Goal: Information Seeking & Learning: Learn about a topic

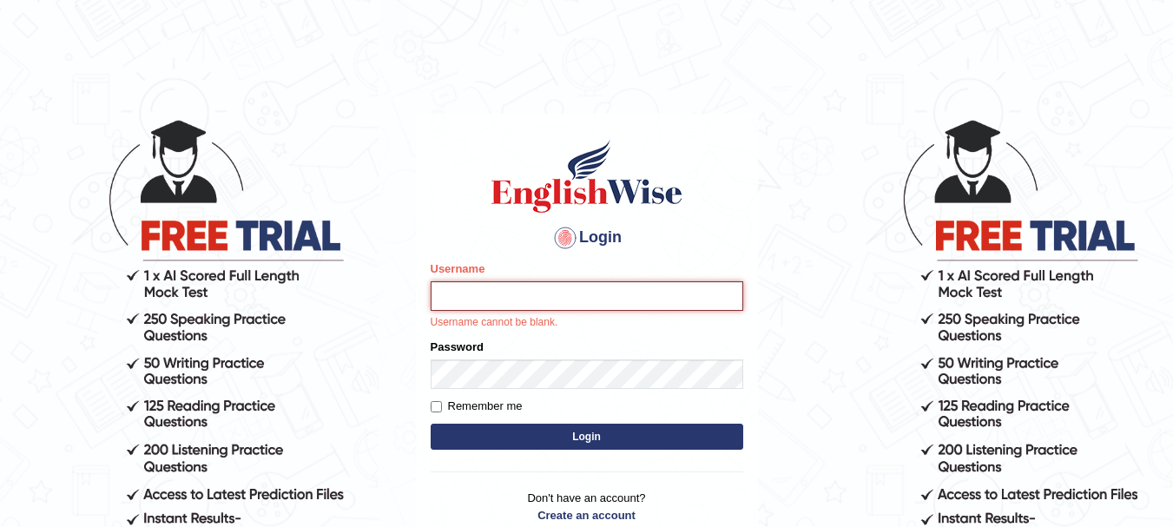
click at [513, 287] on input "Username" at bounding box center [587, 296] width 313 height 30
type input "Gurpinder1898"
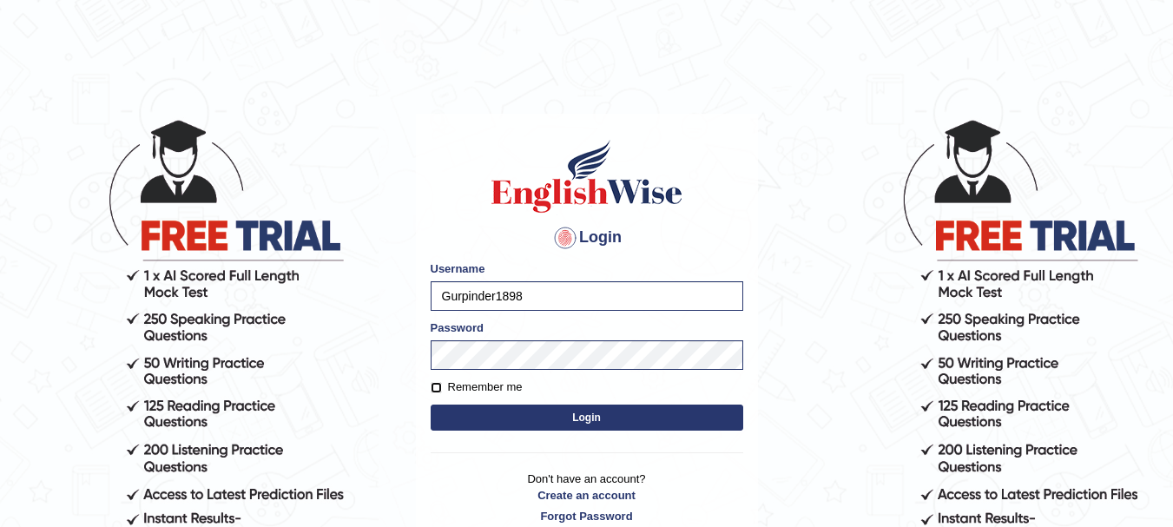
click at [438, 387] on input "Remember me" at bounding box center [436, 387] width 11 height 11
checkbox input "true"
click at [568, 415] on button "Login" at bounding box center [587, 418] width 313 height 26
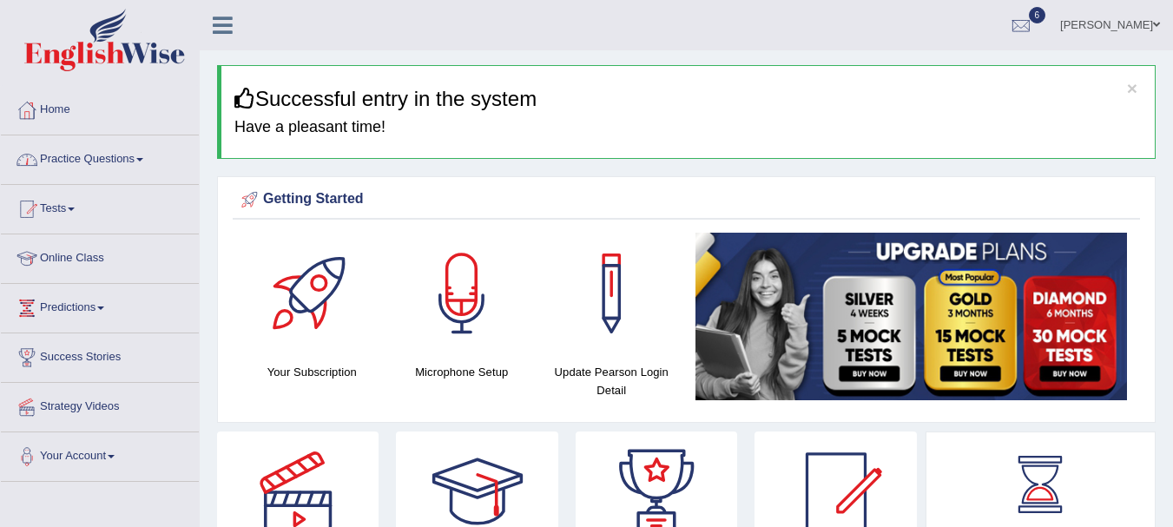
click at [132, 162] on link "Practice Questions" at bounding box center [100, 156] width 198 height 43
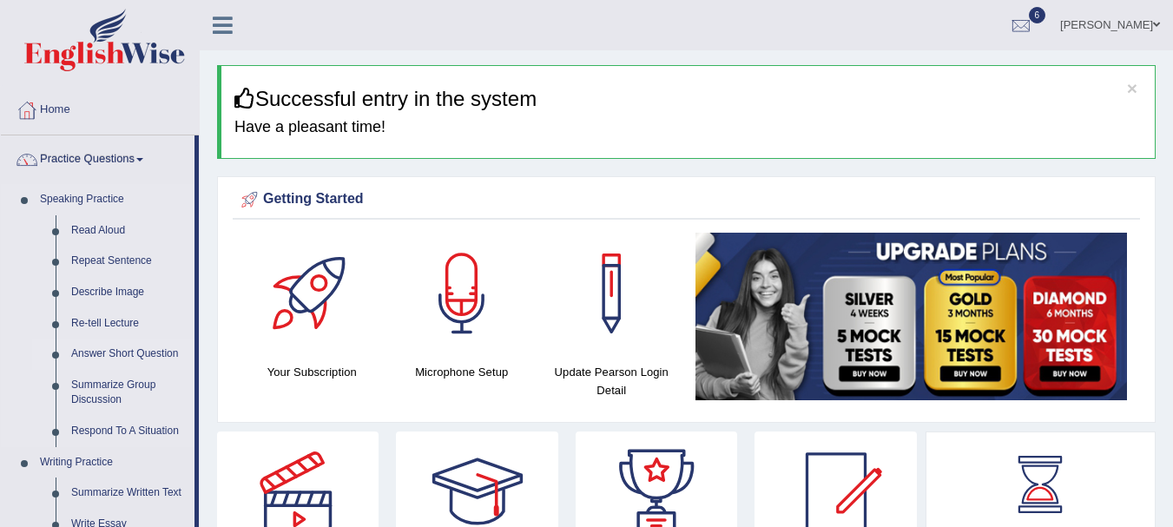
scroll to position [197, 0]
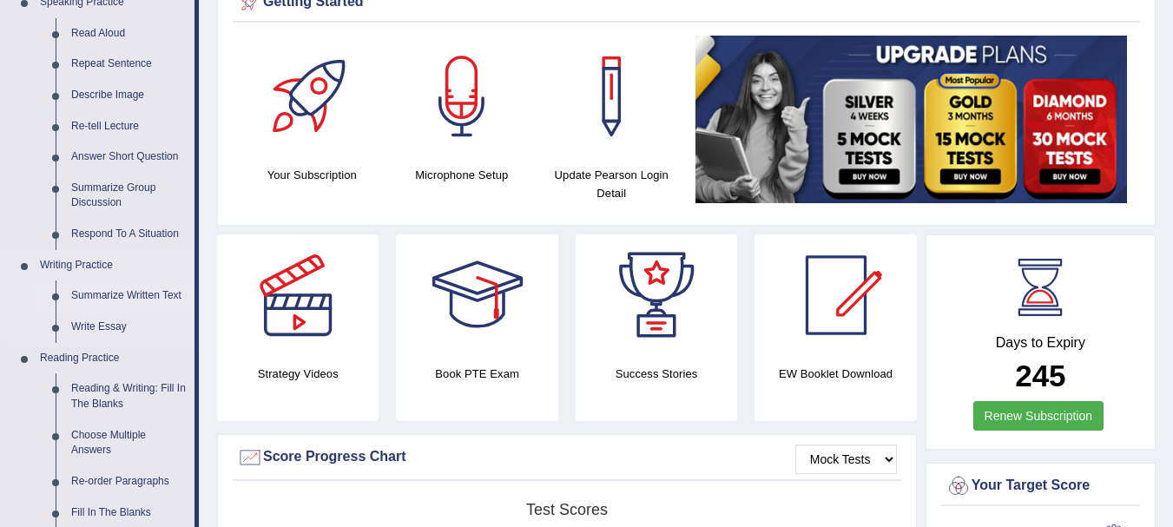
click at [129, 293] on link "Summarize Written Text" at bounding box center [128, 295] width 131 height 31
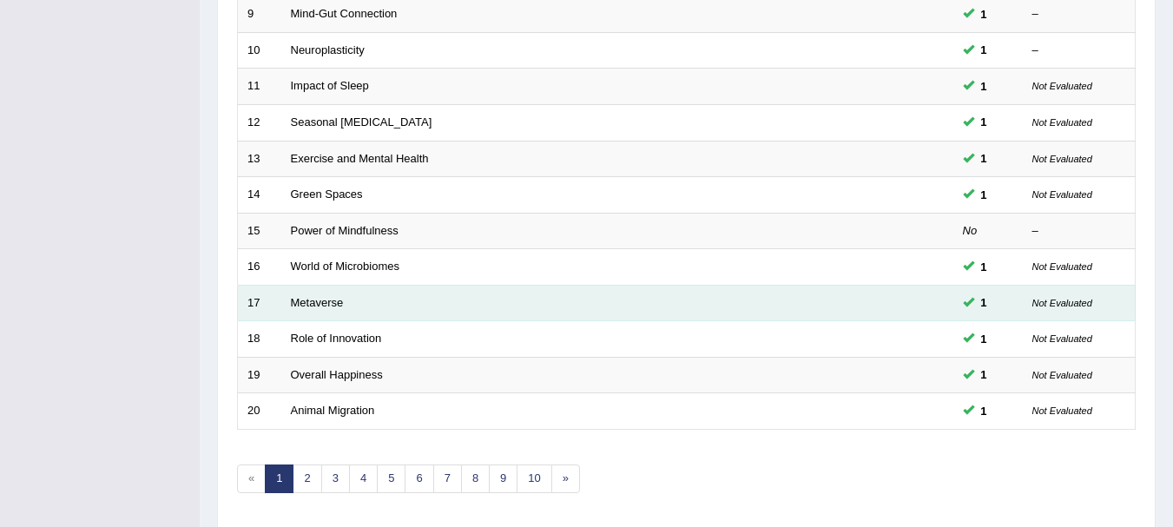
scroll to position [622, 0]
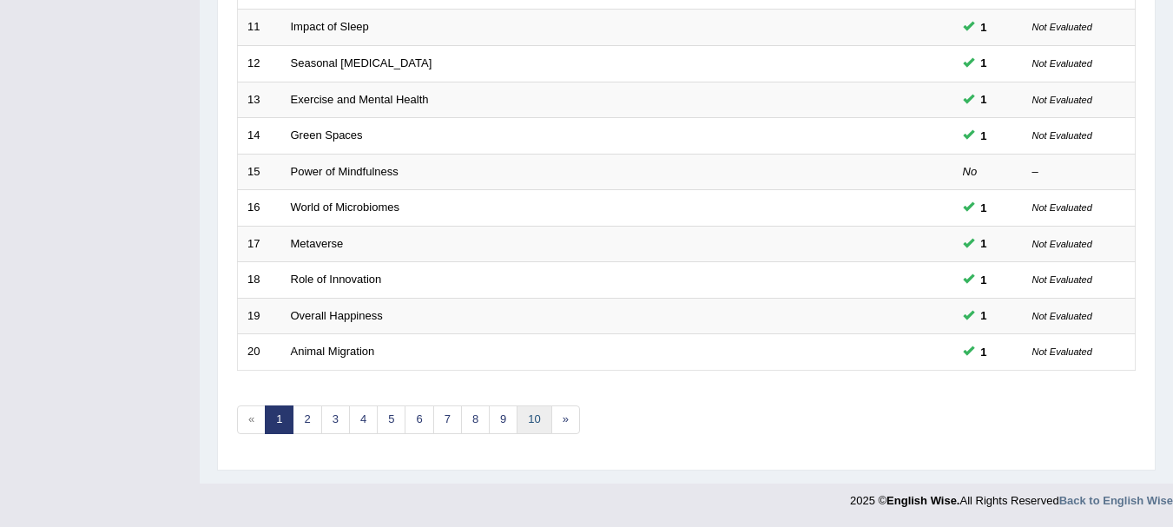
click at [532, 412] on link "10" at bounding box center [534, 419] width 35 height 29
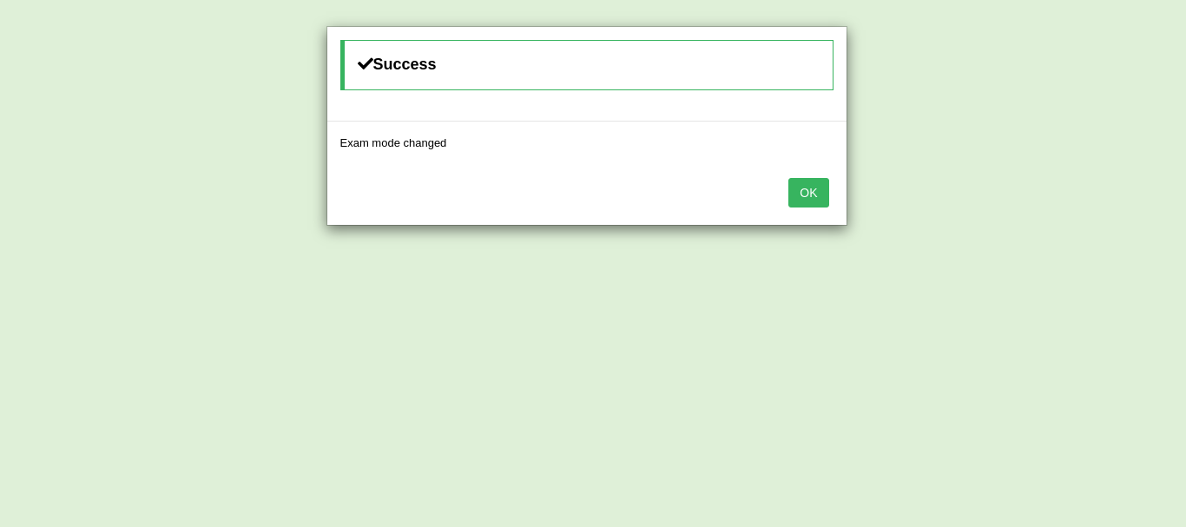
click at [802, 188] on button "OK" at bounding box center [808, 193] width 40 height 30
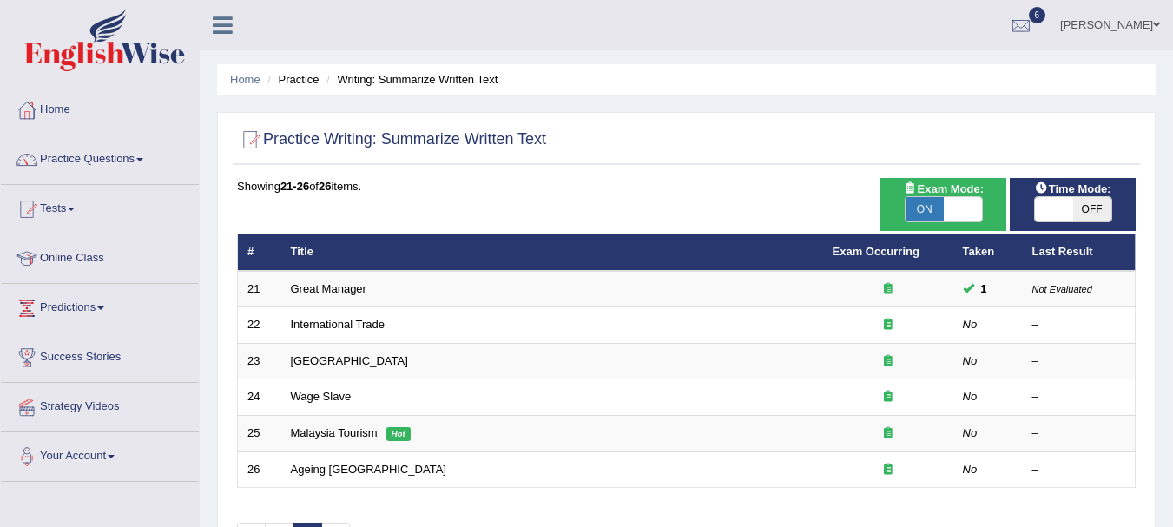
click at [1086, 200] on span "OFF" at bounding box center [1092, 209] width 38 height 24
checkbox input "true"
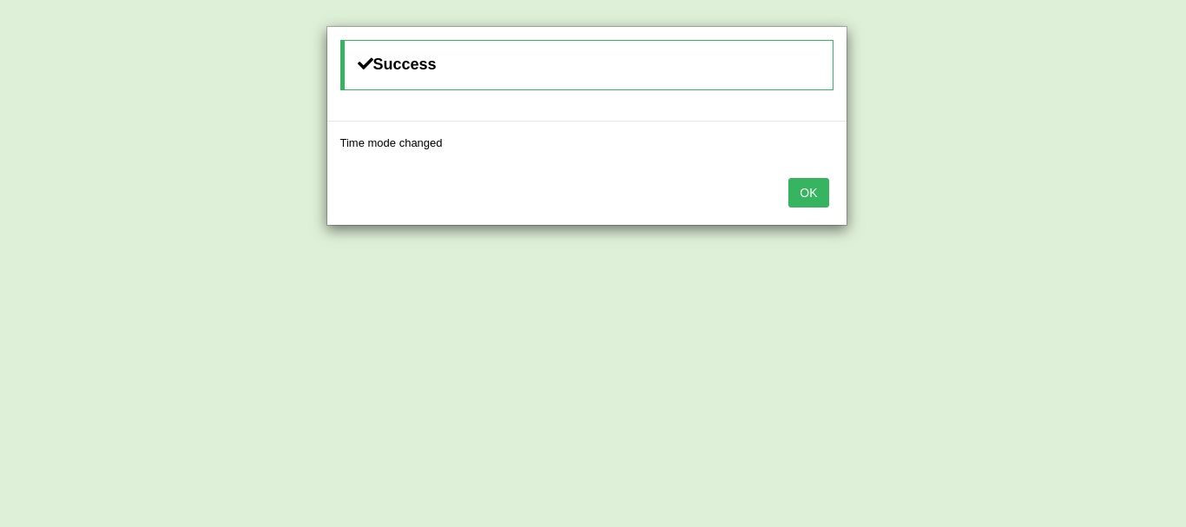
click at [806, 191] on button "OK" at bounding box center [808, 193] width 40 height 30
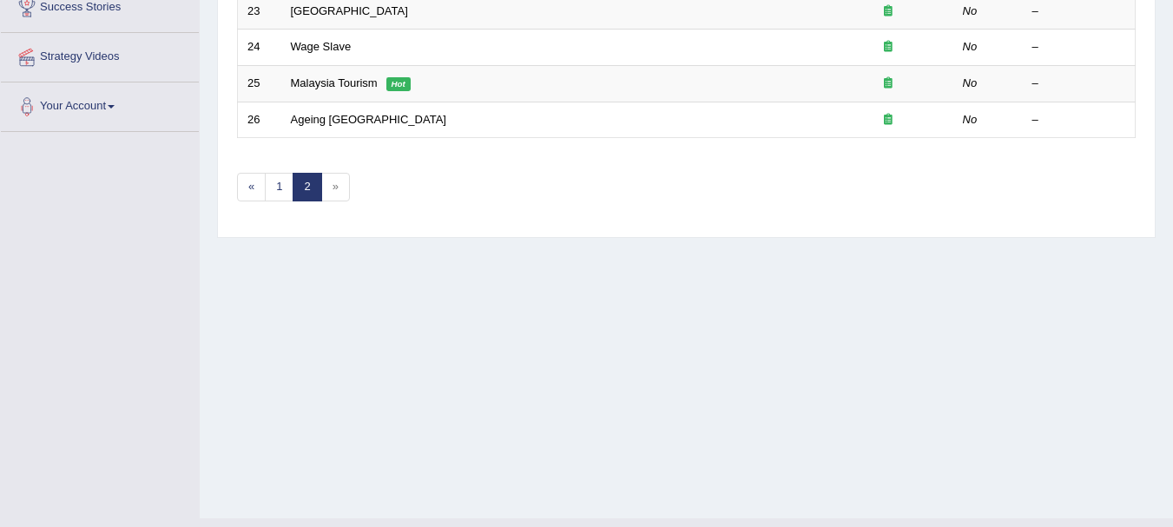
scroll to position [168, 0]
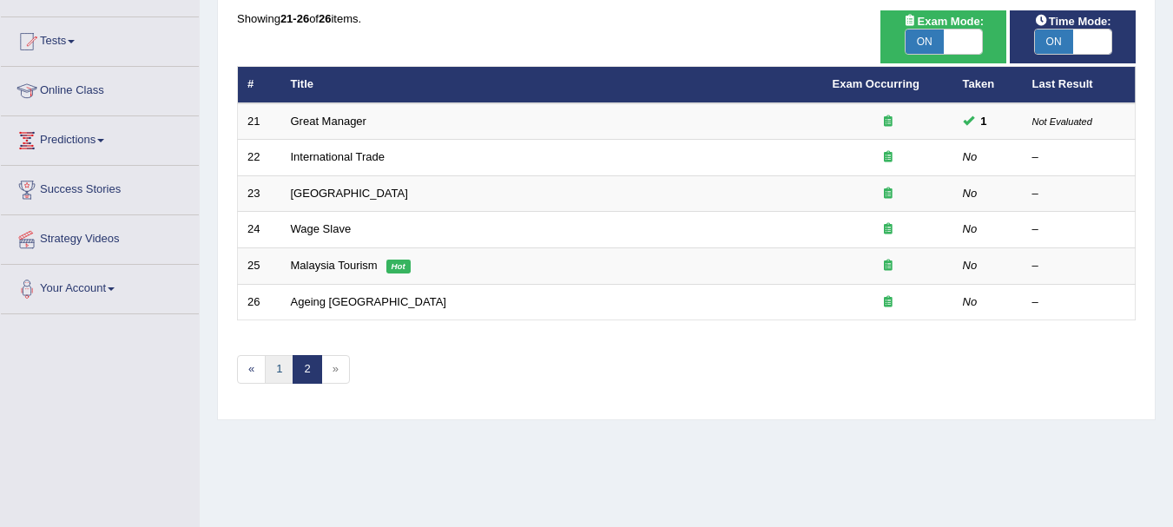
click at [281, 375] on link "1" at bounding box center [279, 369] width 29 height 29
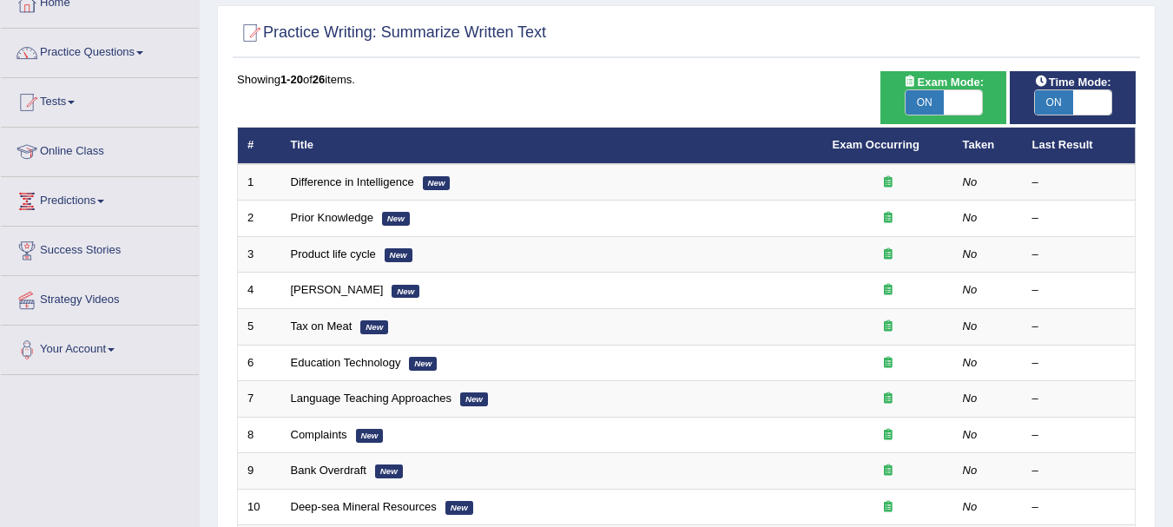
scroll to position [108, 0]
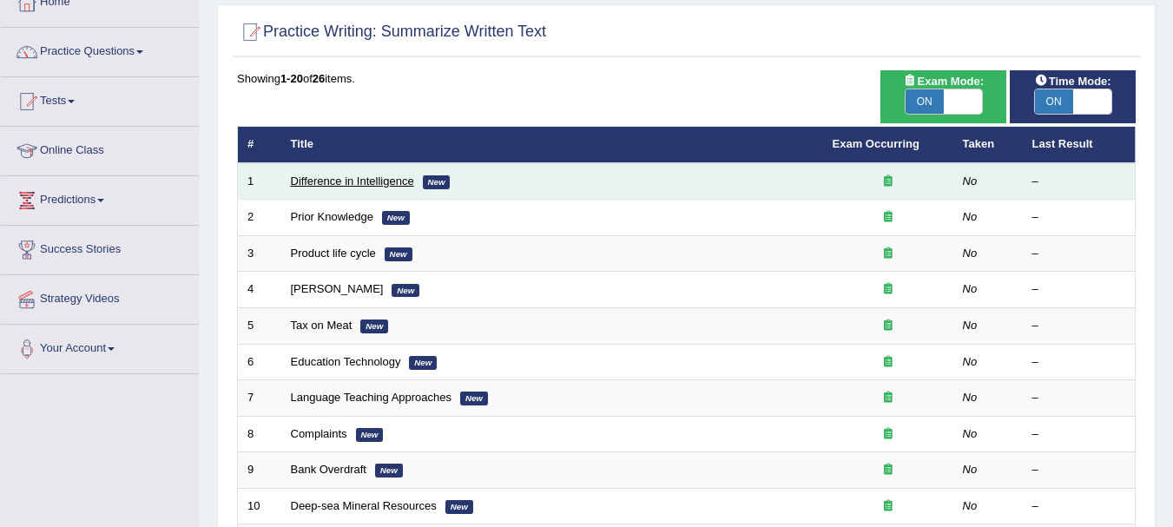
click at [361, 183] on link "Difference in Intelligence" at bounding box center [352, 180] width 123 height 13
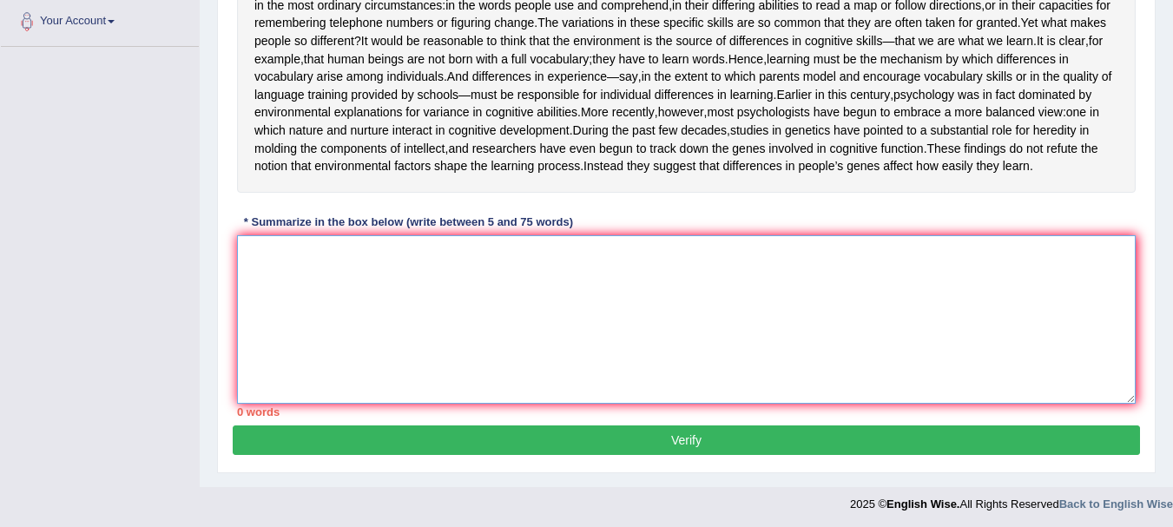
click at [418, 322] on textarea at bounding box center [686, 319] width 899 height 168
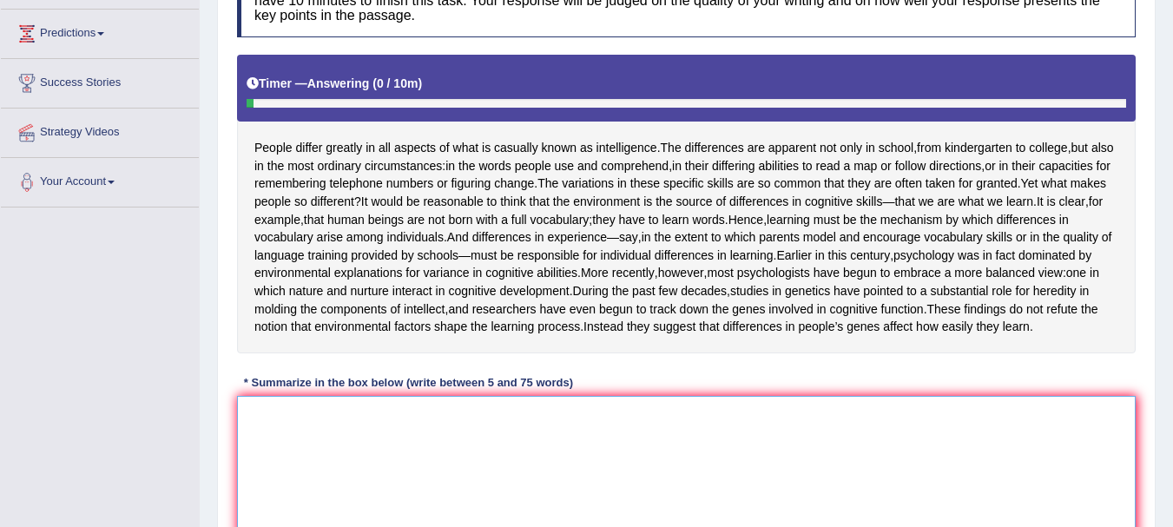
scroll to position [333, 0]
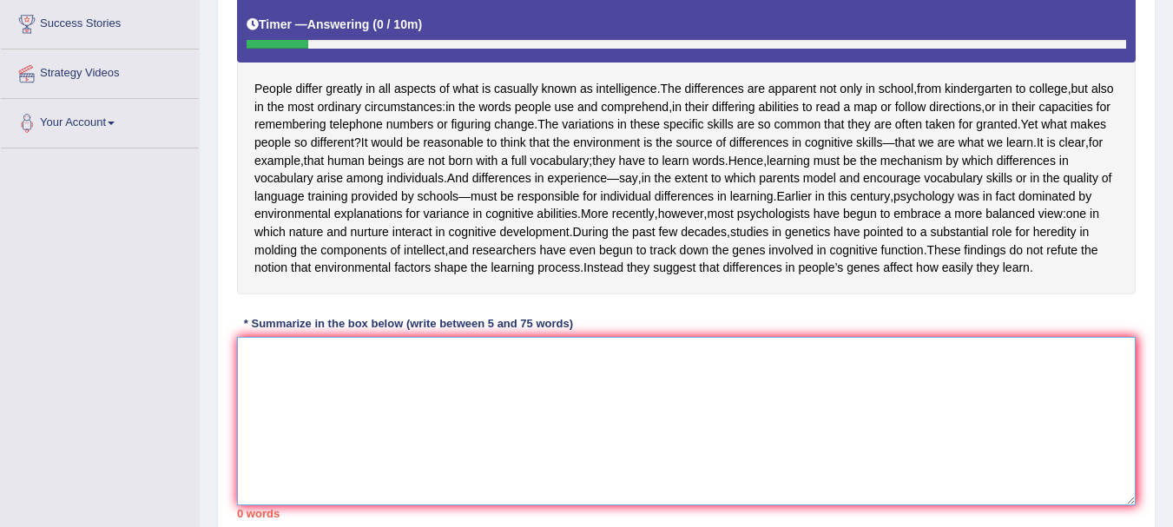
click at [332, 431] on textarea at bounding box center [686, 421] width 899 height 168
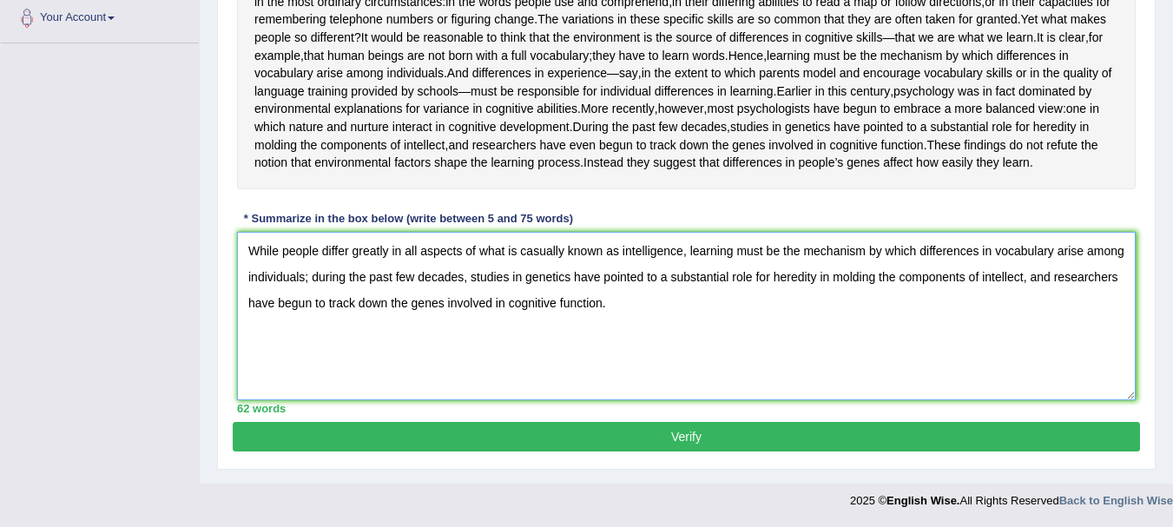
scroll to position [510, 0]
type textarea "While people differ greatly in all aspects of what is casually known as intelli…"
click at [654, 438] on button "Verify" at bounding box center [686, 437] width 907 height 30
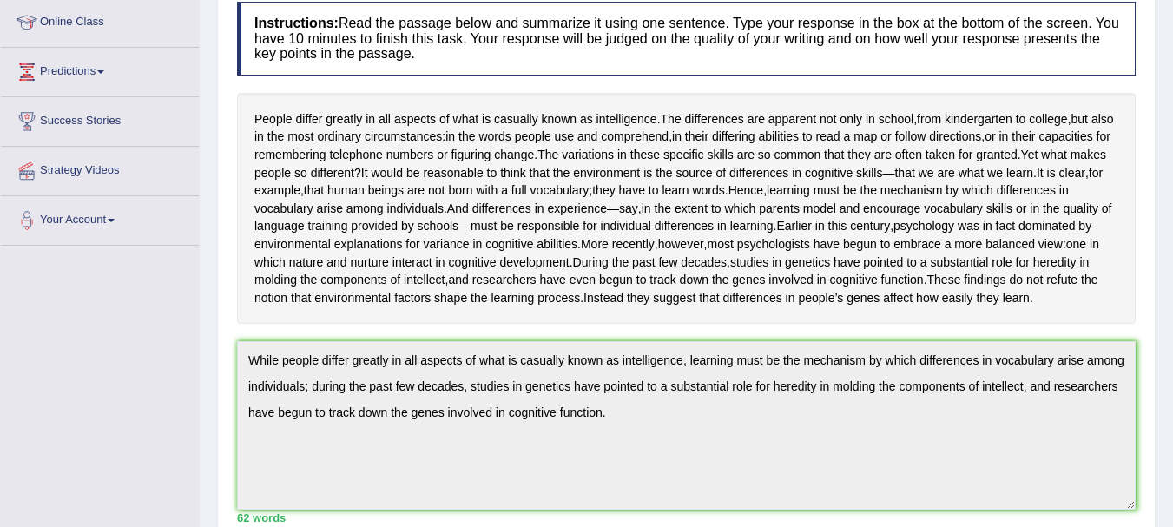
scroll to position [0, 0]
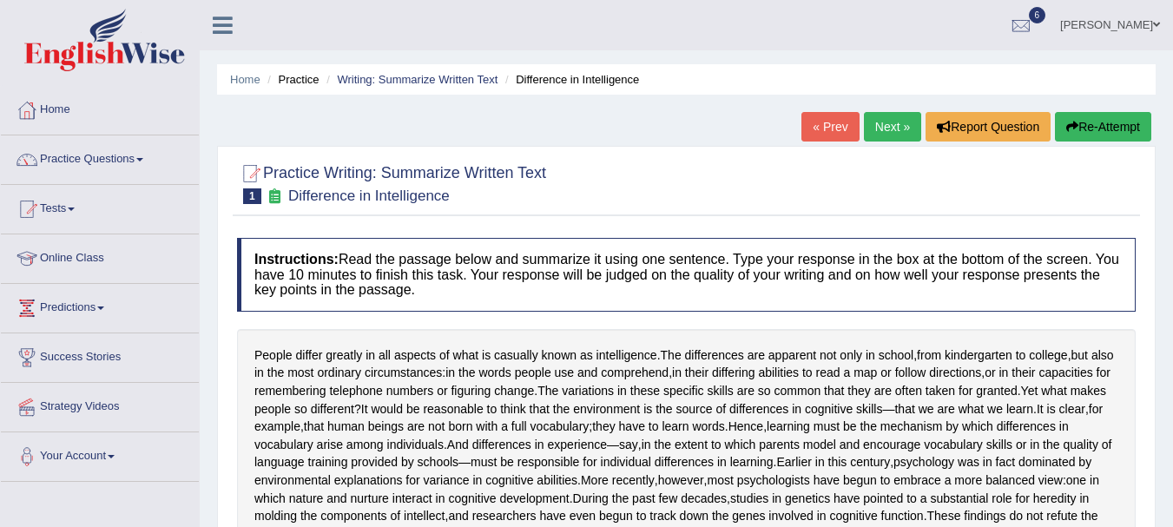
click at [868, 126] on link "Next »" at bounding box center [892, 127] width 57 height 30
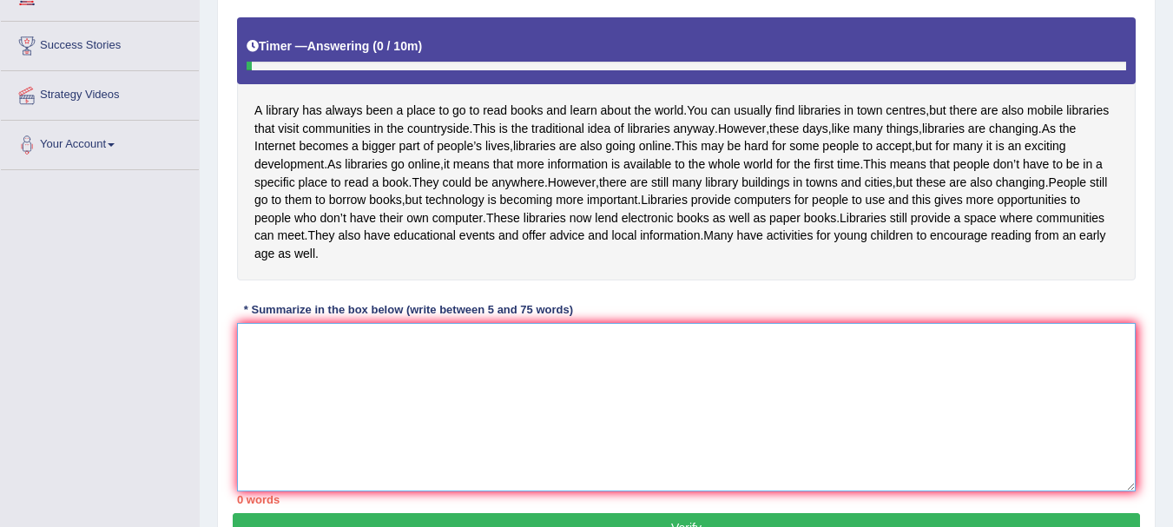
click at [415, 405] on textarea at bounding box center [686, 407] width 899 height 168
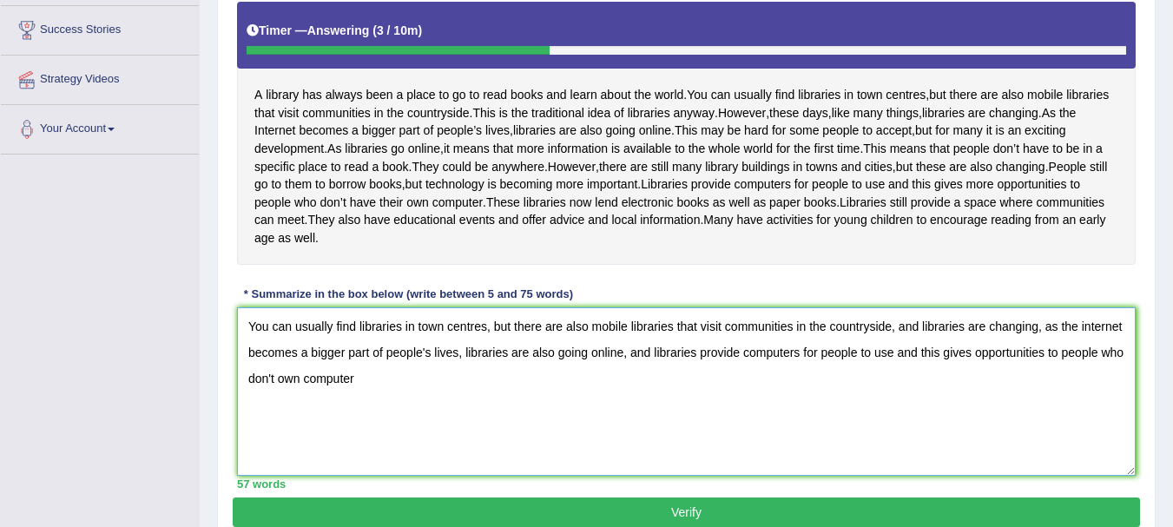
scroll to position [456, 0]
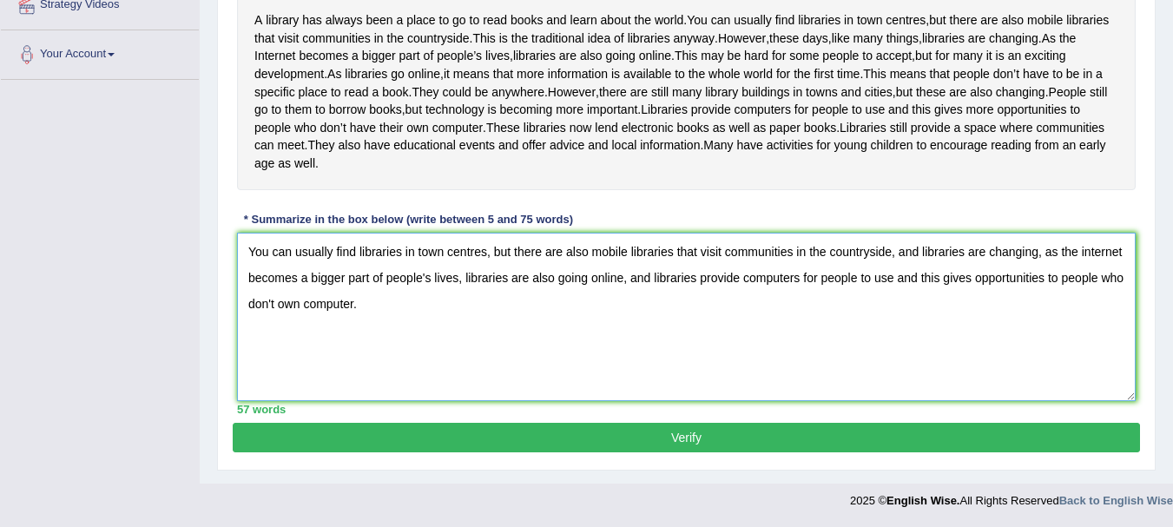
click at [280, 305] on textarea "You can usually find libraries in town centres, but there are also mobile libra…" at bounding box center [686, 317] width 899 height 168
type textarea "You can usually find libraries in town centres, but there are also mobile libra…"
click at [637, 439] on button "Verify" at bounding box center [686, 438] width 907 height 30
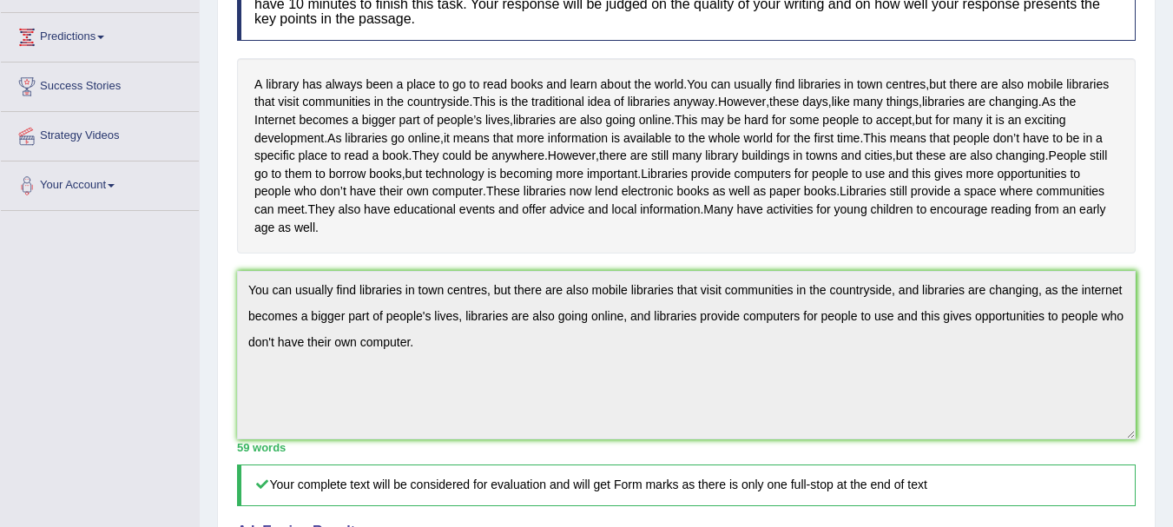
scroll to position [0, 0]
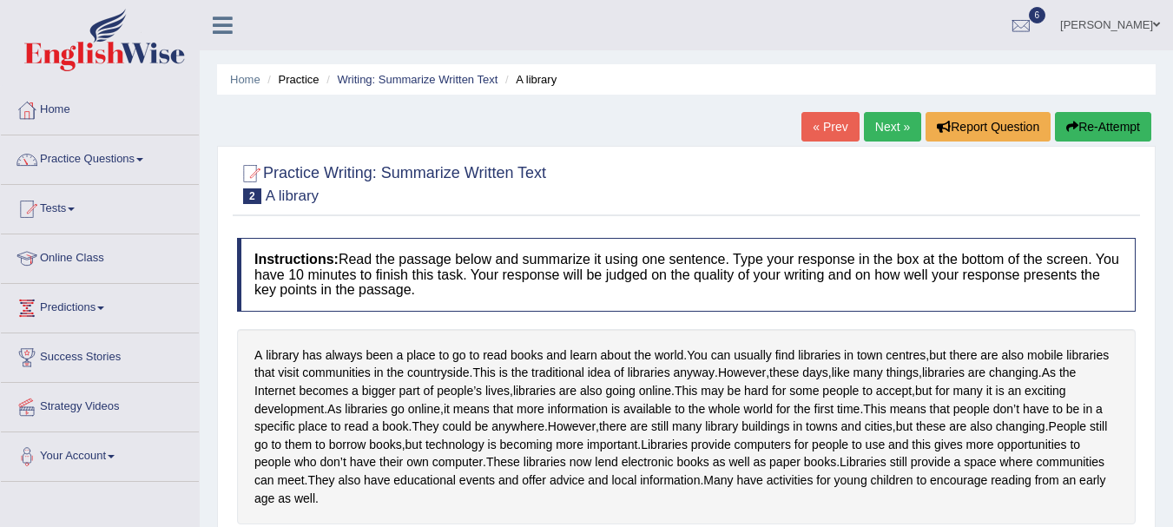
click at [899, 118] on link "Next »" at bounding box center [892, 127] width 57 height 30
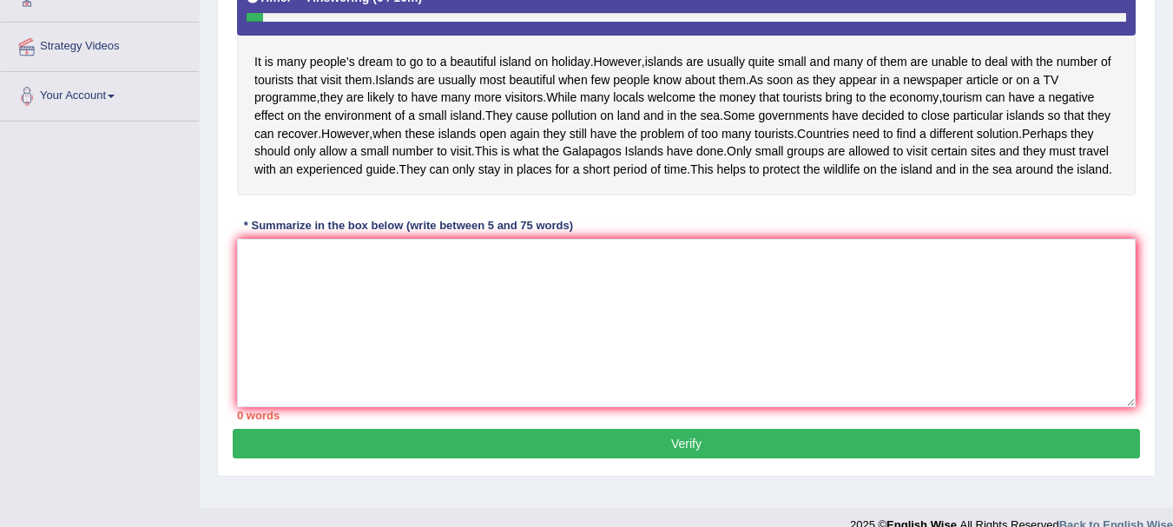
scroll to position [361, 0]
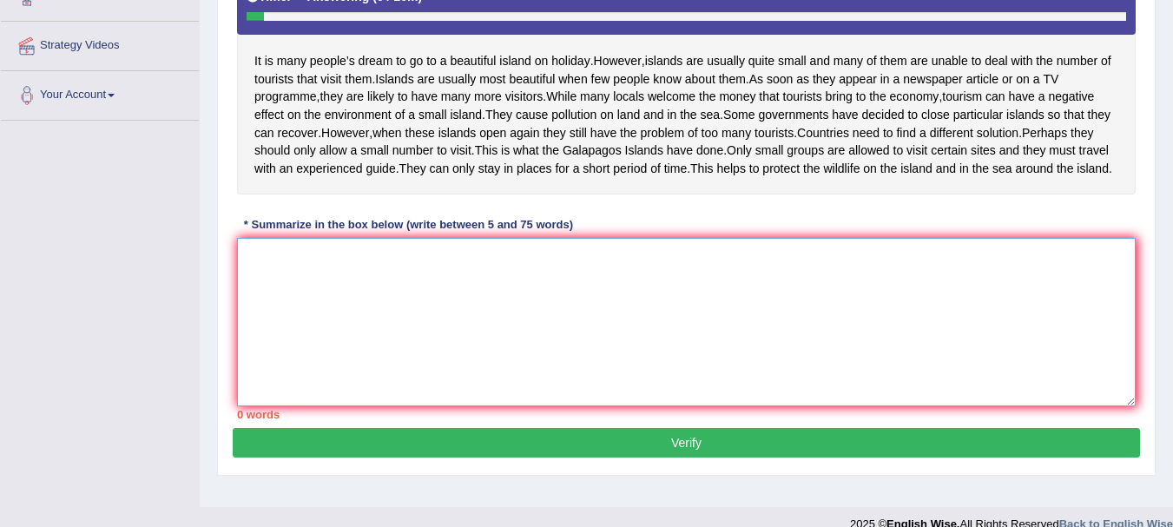
click at [529, 394] on textarea at bounding box center [686, 322] width 899 height 168
type textarea "I"
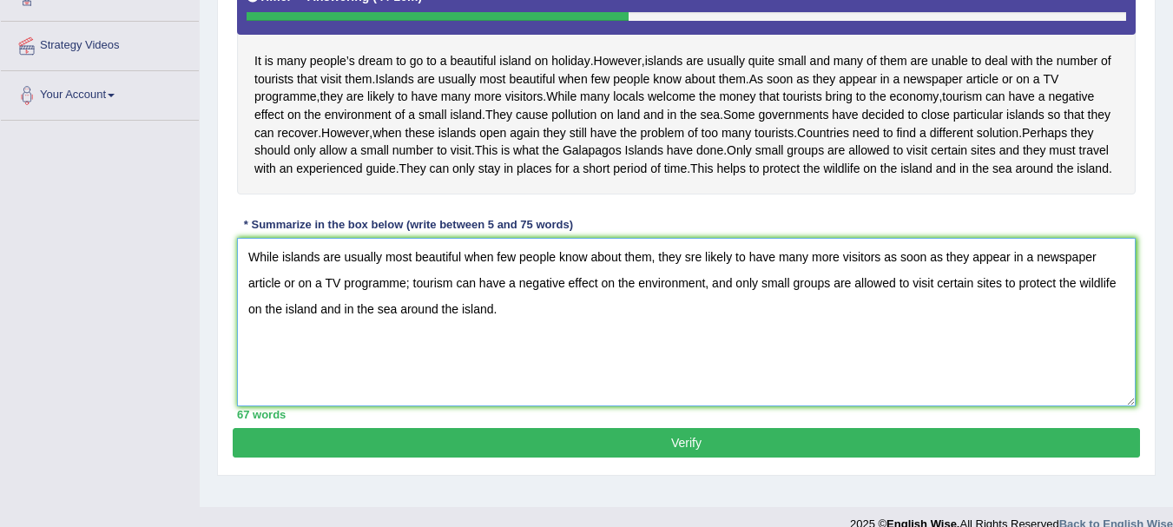
click at [690, 369] on textarea "While islands are usually most beautiful when few people know about them, they …" at bounding box center [686, 322] width 899 height 168
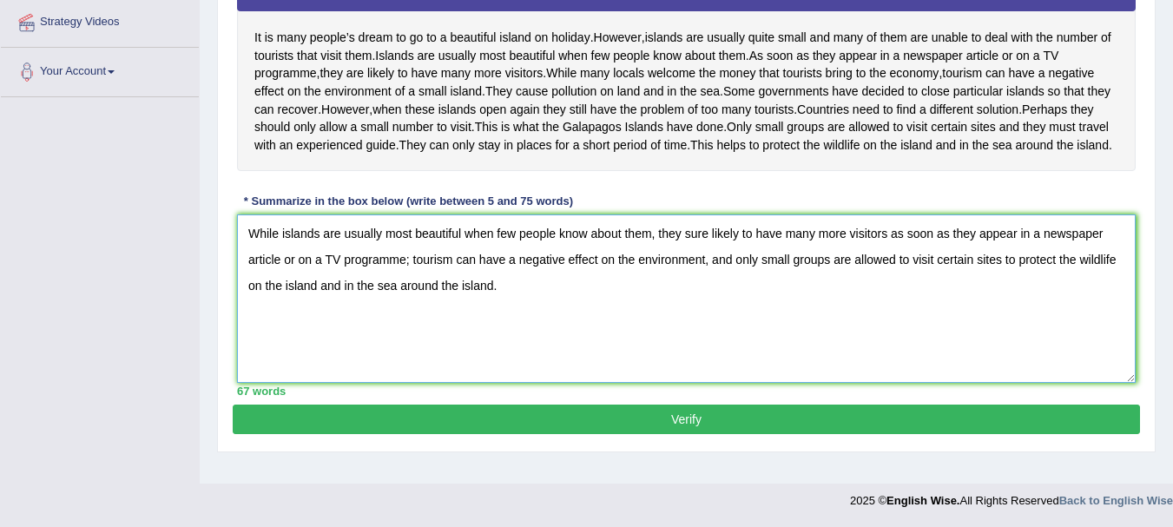
scroll to position [474, 0]
type textarea "While islands are usually most beautiful when few people know about them, they …"
click at [680, 434] on button "Verify" at bounding box center [686, 420] width 907 height 30
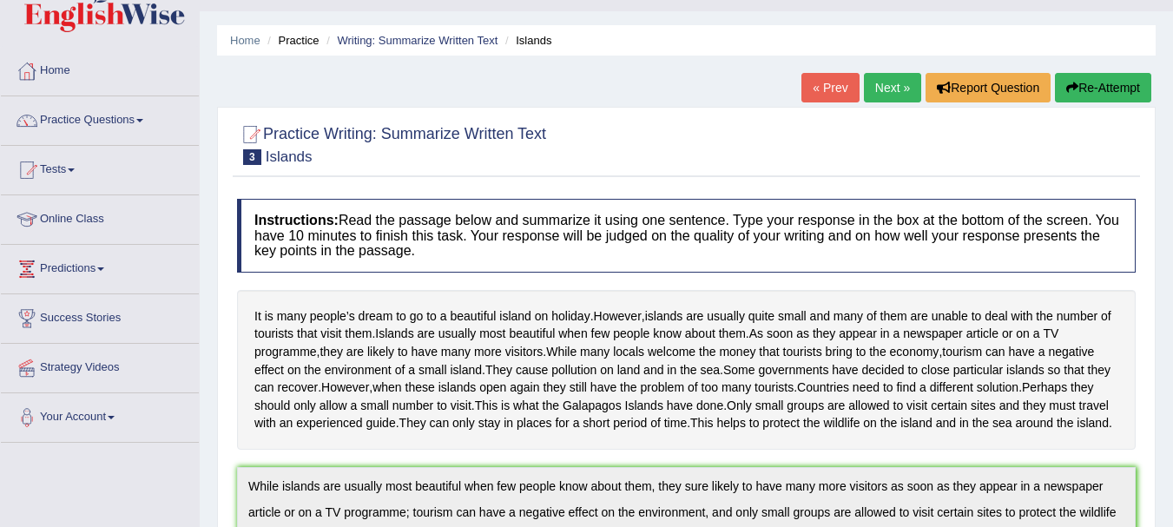
scroll to position [0, 0]
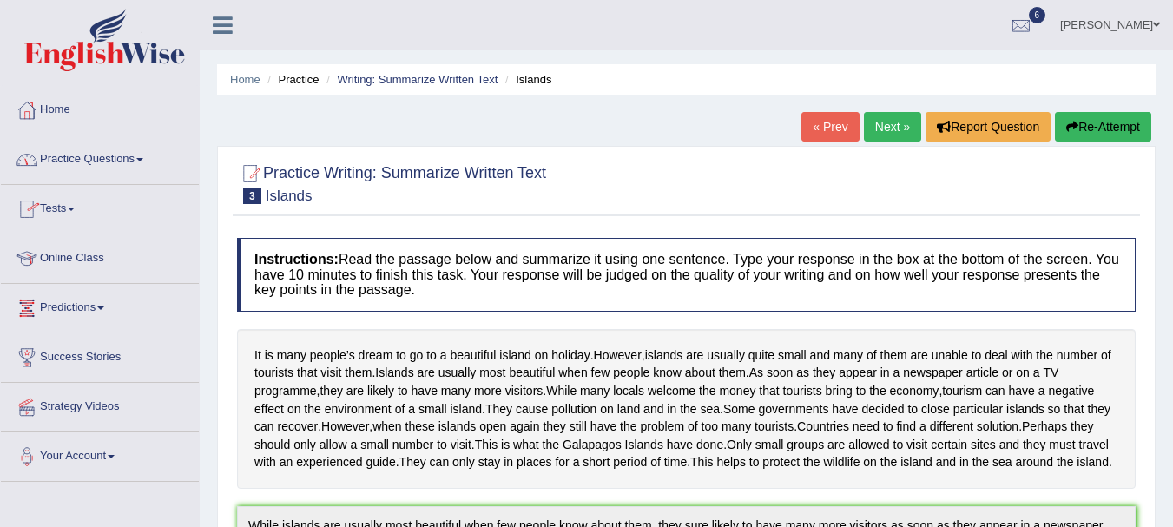
click at [137, 161] on link "Practice Questions" at bounding box center [100, 156] width 198 height 43
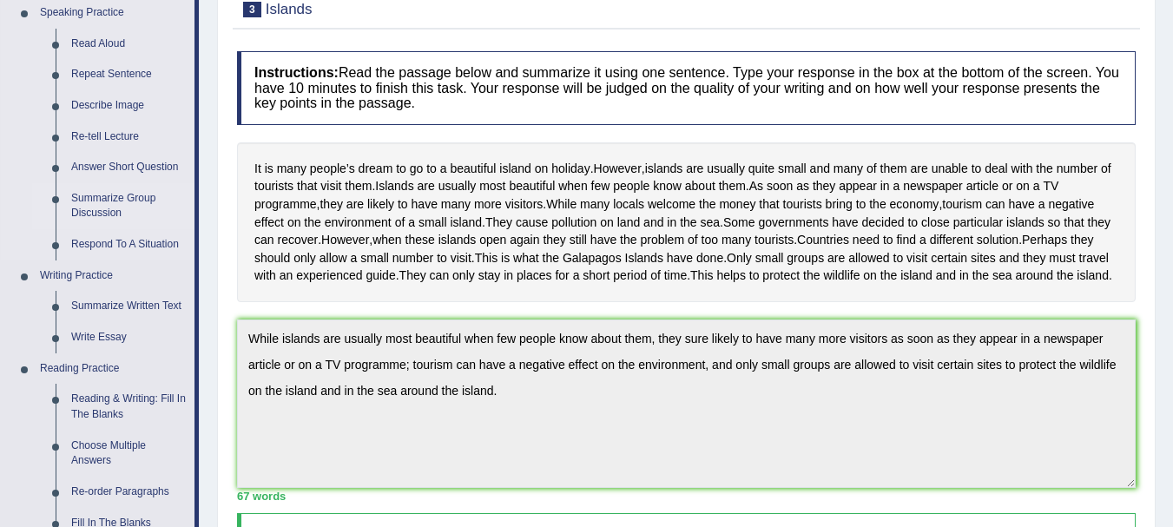
scroll to position [190, 0]
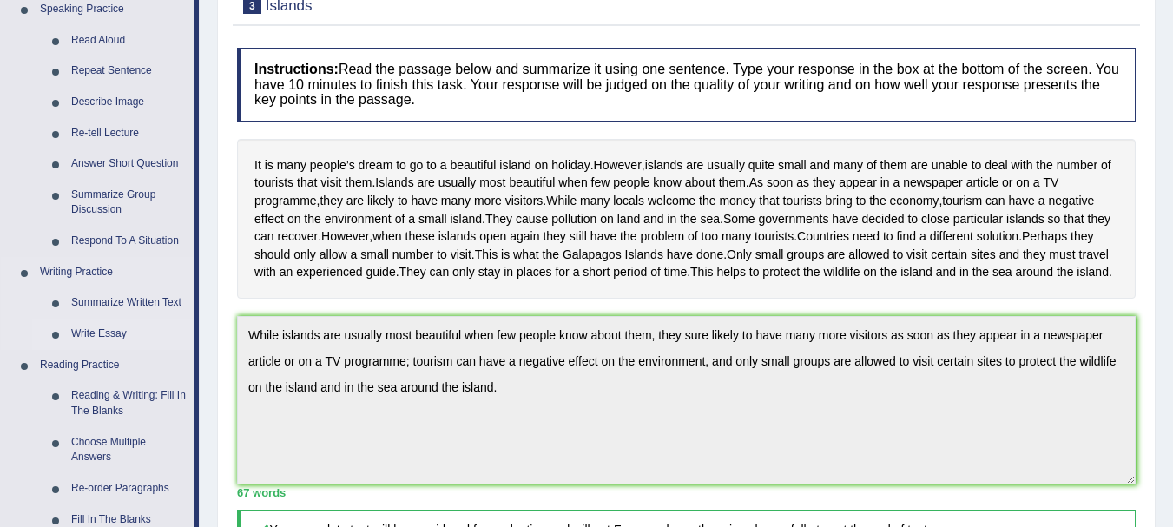
click at [104, 336] on link "Write Essay" at bounding box center [128, 334] width 131 height 31
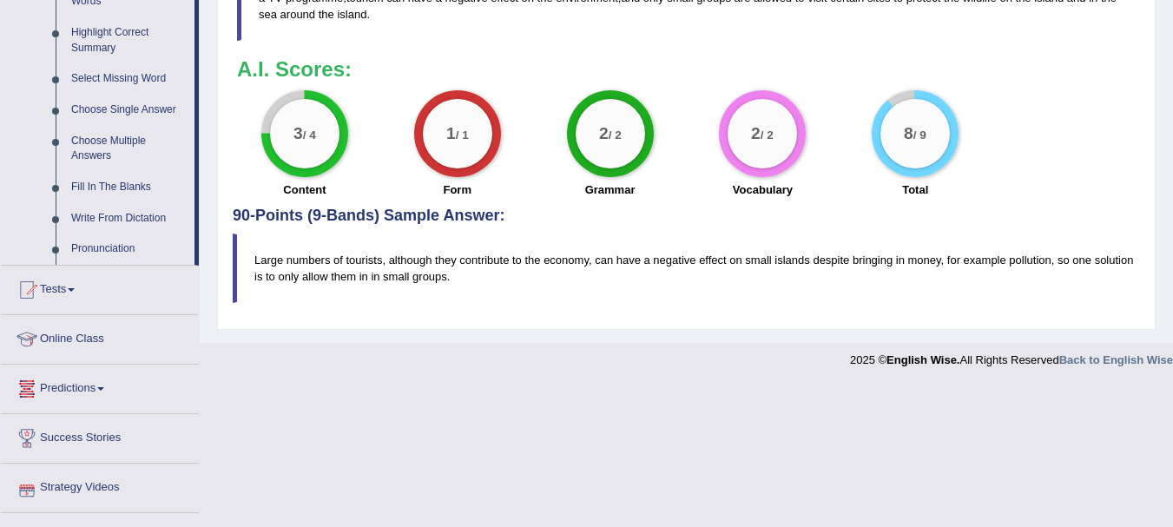
scroll to position [864, 0]
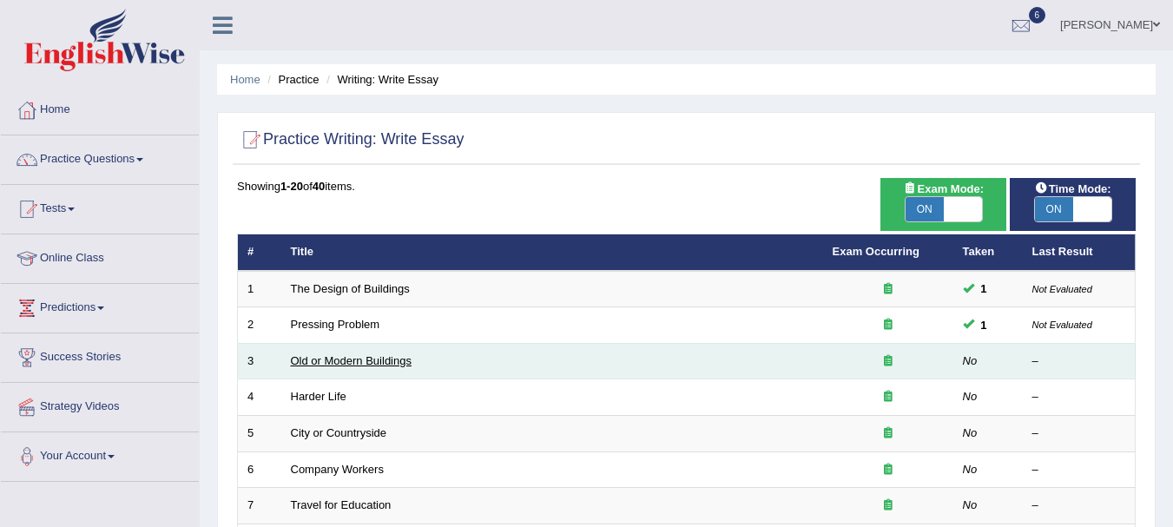
click at [361, 362] on link "Old or Modern Buildings" at bounding box center [351, 360] width 121 height 13
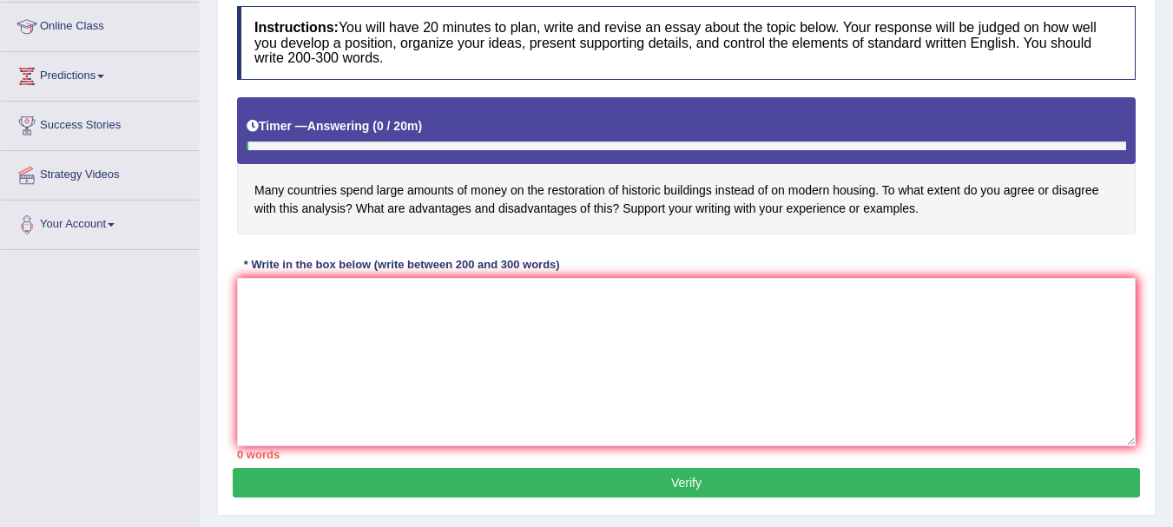
scroll to position [234, 0]
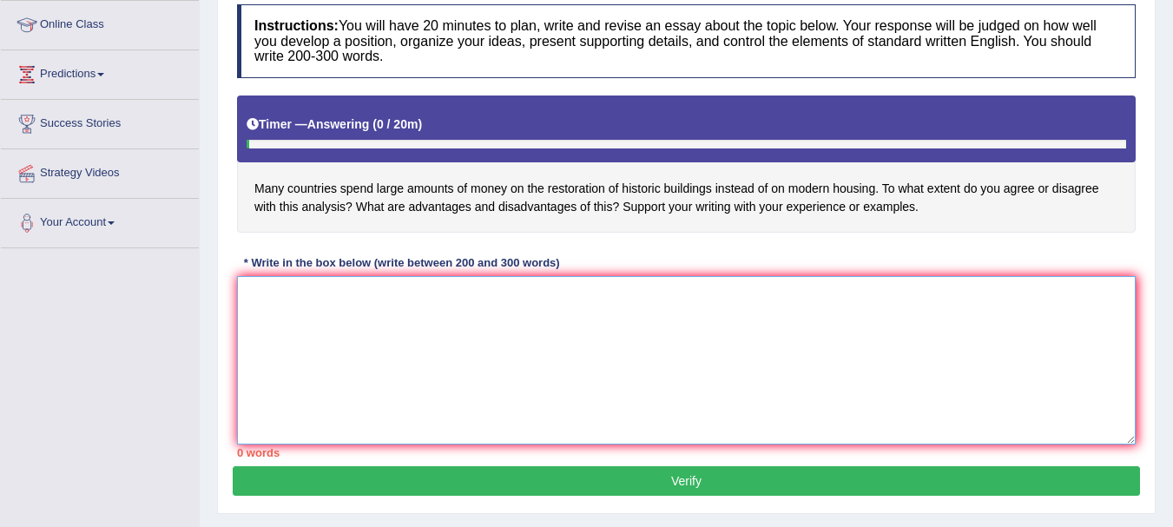
click at [575, 306] on textarea at bounding box center [686, 360] width 899 height 168
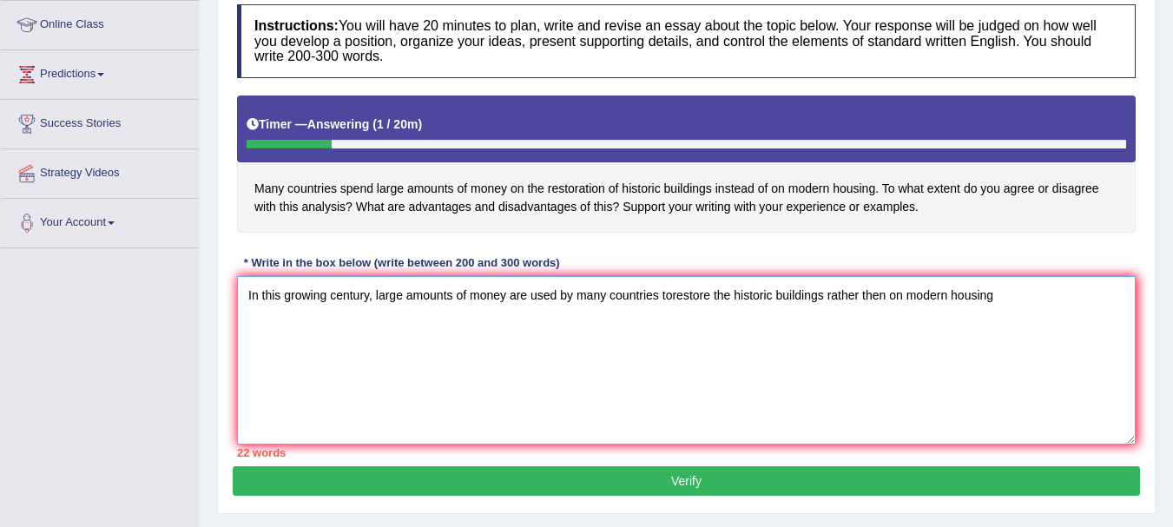
click at [675, 291] on textarea "In this growing century, large amounts of money are used by many countries tore…" at bounding box center [686, 360] width 899 height 168
click at [671, 293] on textarea "In this growing century, large amounts of money are used by many countries tore…" at bounding box center [686, 360] width 899 height 168
click at [882, 296] on textarea "In this growing century, large amounts of money are used by many countries to r…" at bounding box center [686, 360] width 899 height 168
click at [1014, 298] on textarea "In this growing century, large amounts of money are used by many countries to r…" at bounding box center [686, 360] width 899 height 168
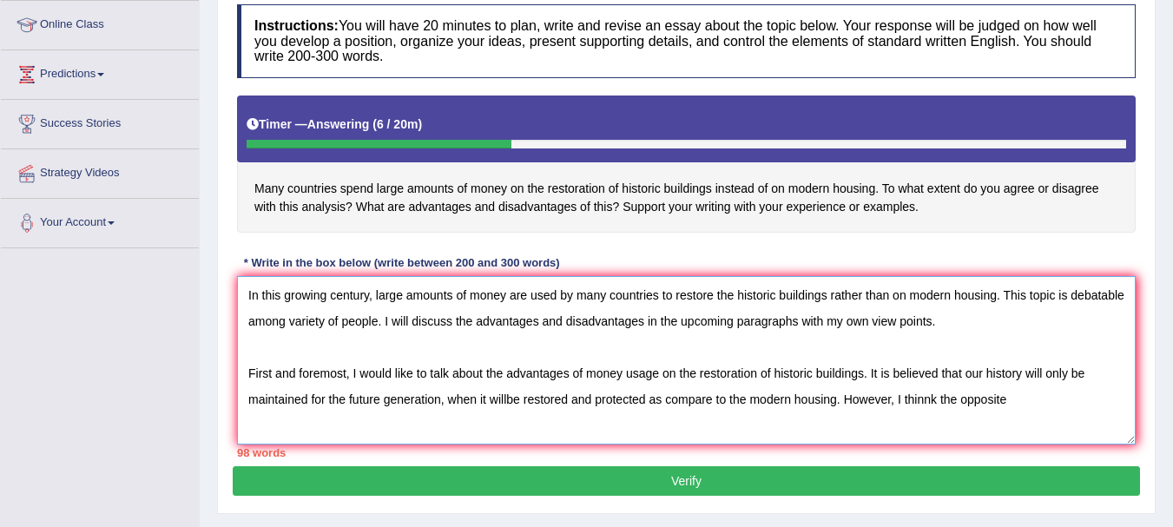
click at [928, 402] on textarea "In this growing century, large amounts of money are used by many countries to r…" at bounding box center [686, 360] width 899 height 168
click at [1030, 408] on textarea "In this growing century, large amounts of money are used by many countries to r…" at bounding box center [686, 360] width 899 height 168
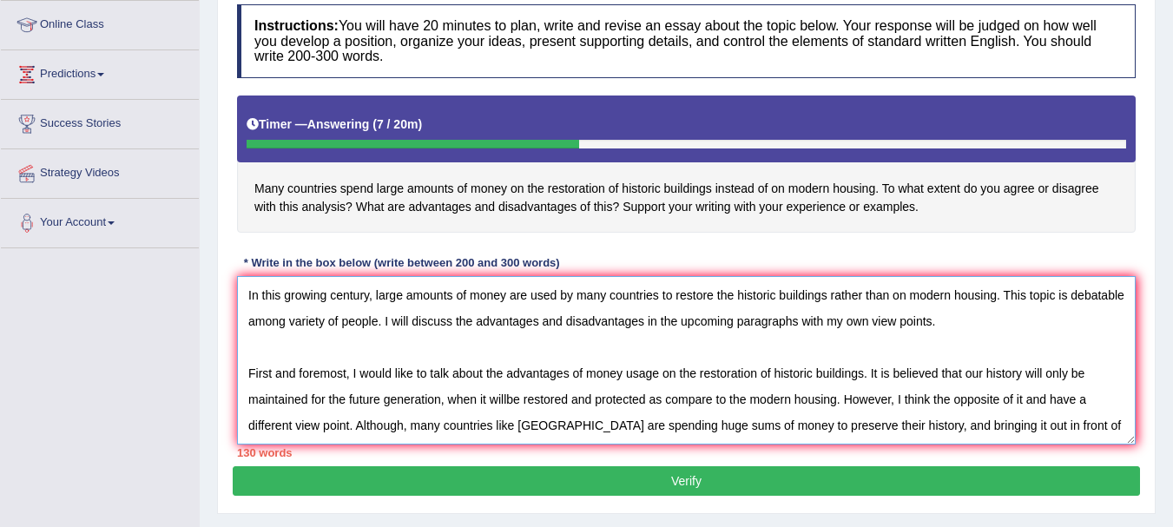
click at [506, 398] on textarea "In this growing century, large amounts of money are used by many countries to r…" at bounding box center [686, 360] width 899 height 168
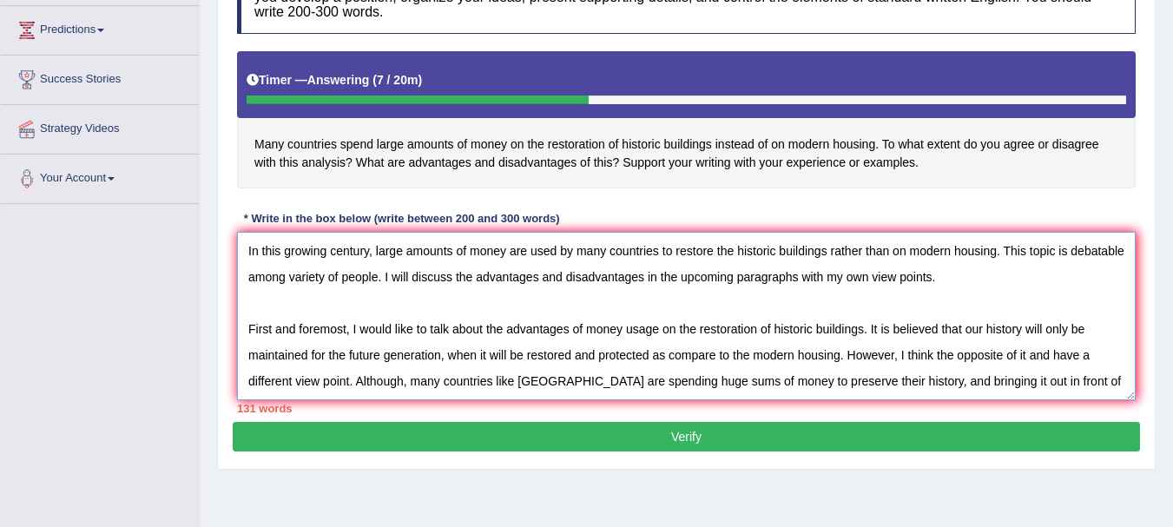
scroll to position [280, 0]
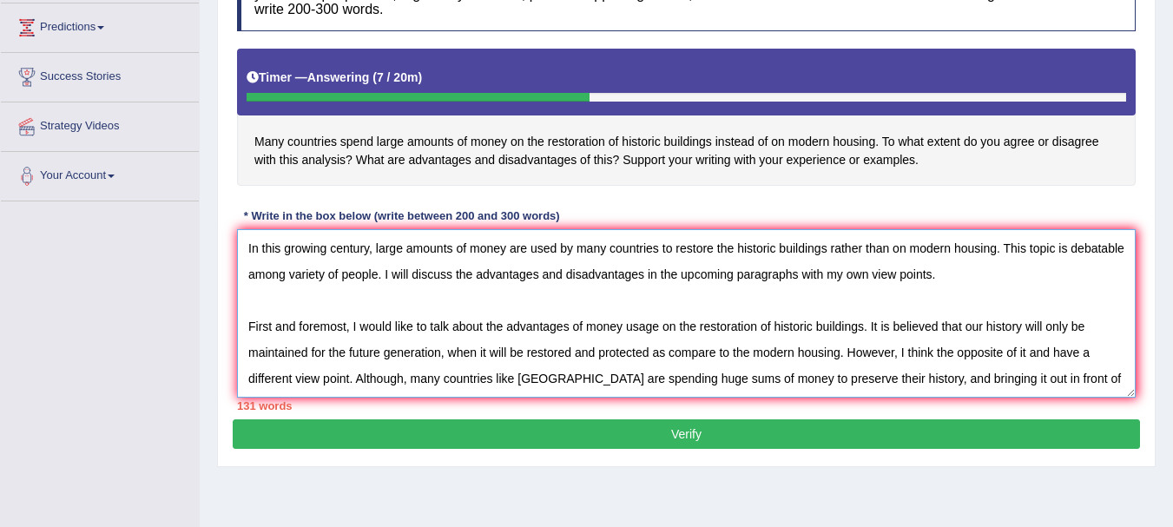
click at [1097, 379] on textarea "In this growing century, large amounts of money are used by many countries to r…" at bounding box center [686, 313] width 899 height 168
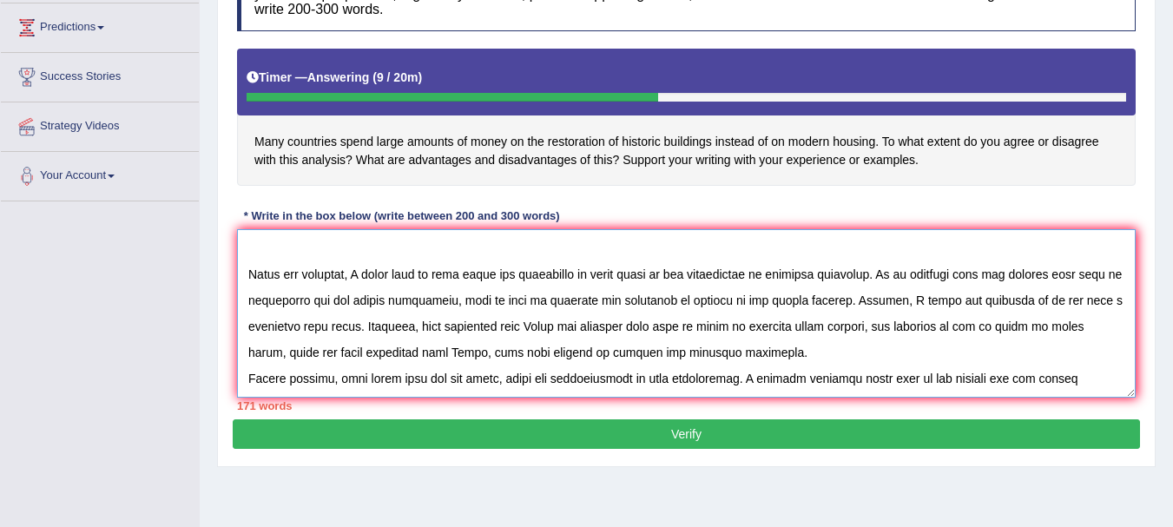
scroll to position [67, 0]
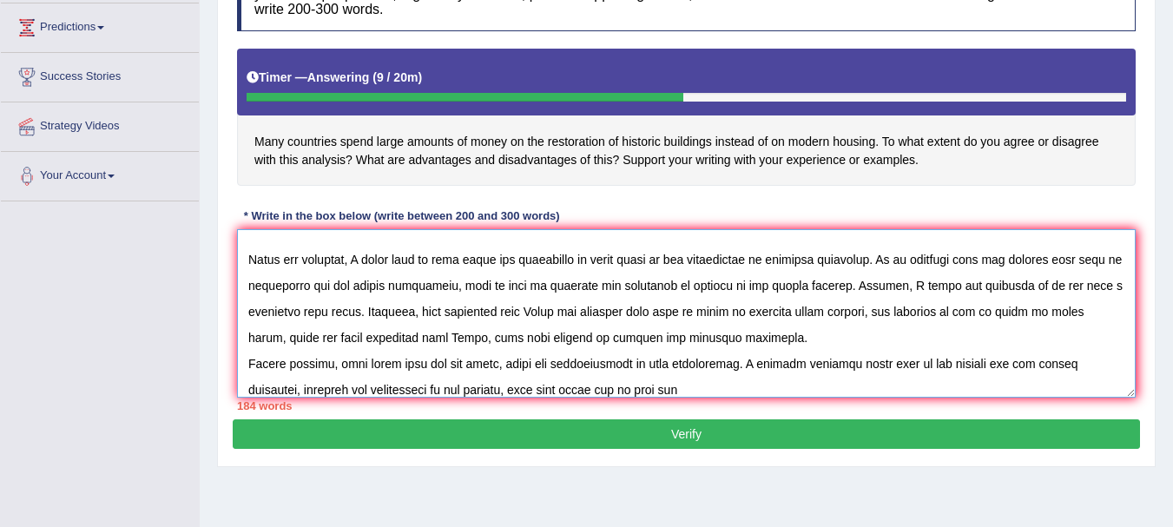
click at [736, 338] on textarea at bounding box center [686, 313] width 899 height 168
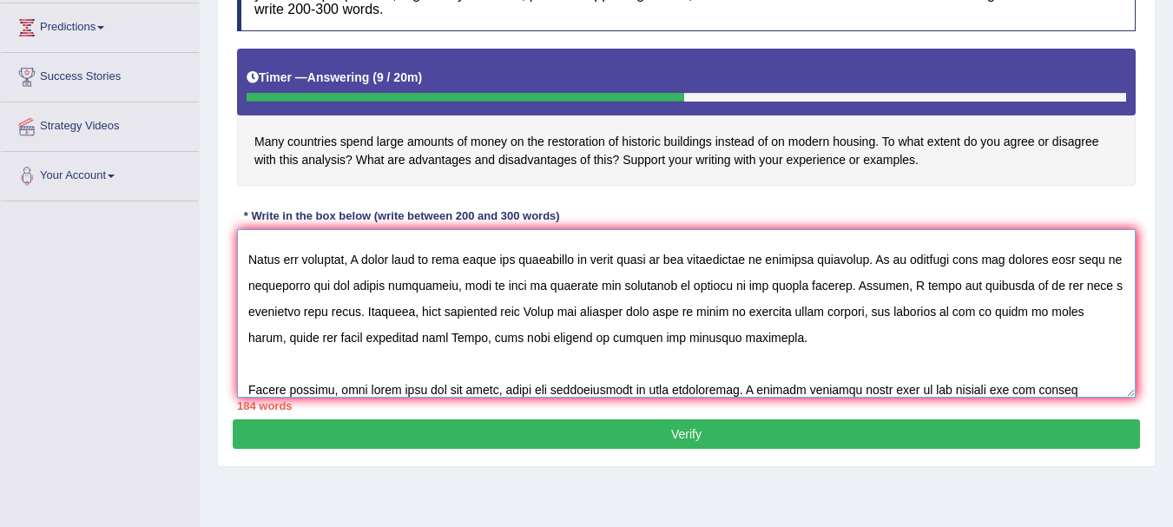
scroll to position [93, 0]
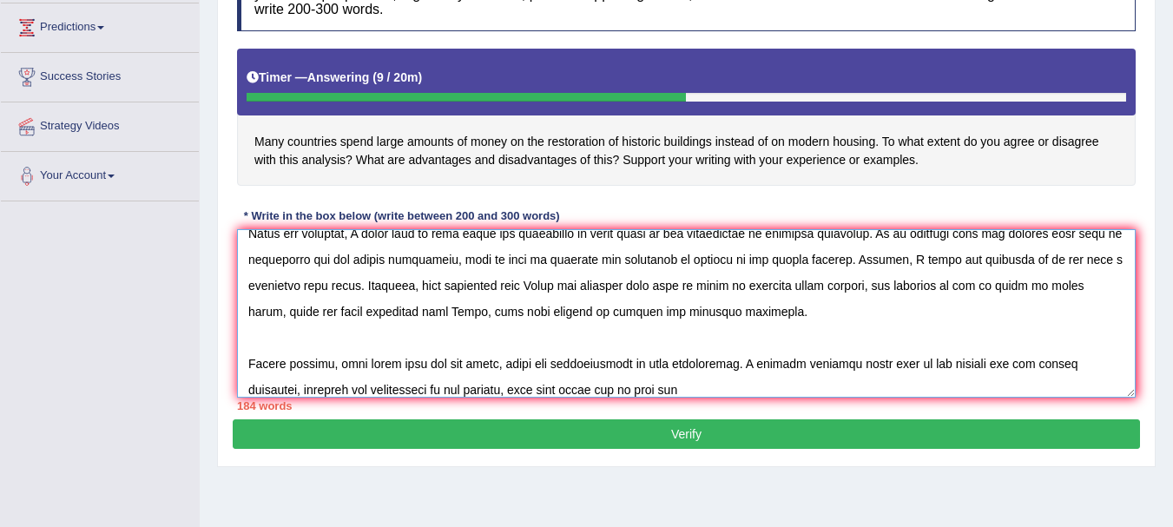
click at [691, 383] on textarea at bounding box center [686, 313] width 899 height 168
click at [603, 364] on textarea at bounding box center [686, 313] width 899 height 168
click at [723, 365] on textarea at bounding box center [686, 313] width 899 height 168
click at [494, 389] on textarea at bounding box center [686, 313] width 899 height 168
click at [678, 388] on textarea at bounding box center [686, 313] width 899 height 168
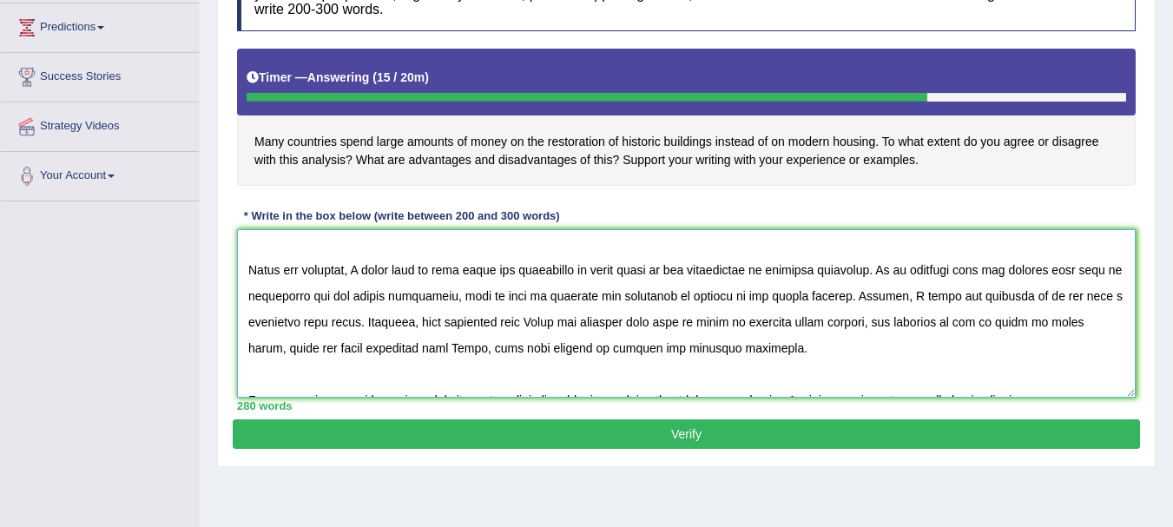
scroll to position [57, 0]
click at [473, 294] on textarea at bounding box center [686, 313] width 899 height 168
click at [1028, 322] on textarea at bounding box center [686, 313] width 899 height 168
click at [525, 347] on textarea at bounding box center [686, 313] width 899 height 168
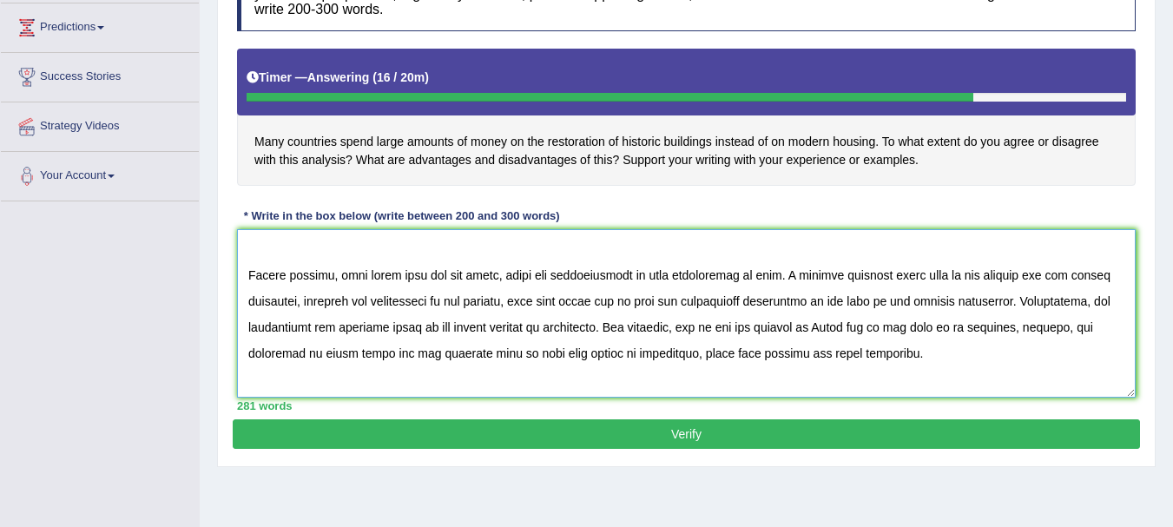
scroll to position [234, 0]
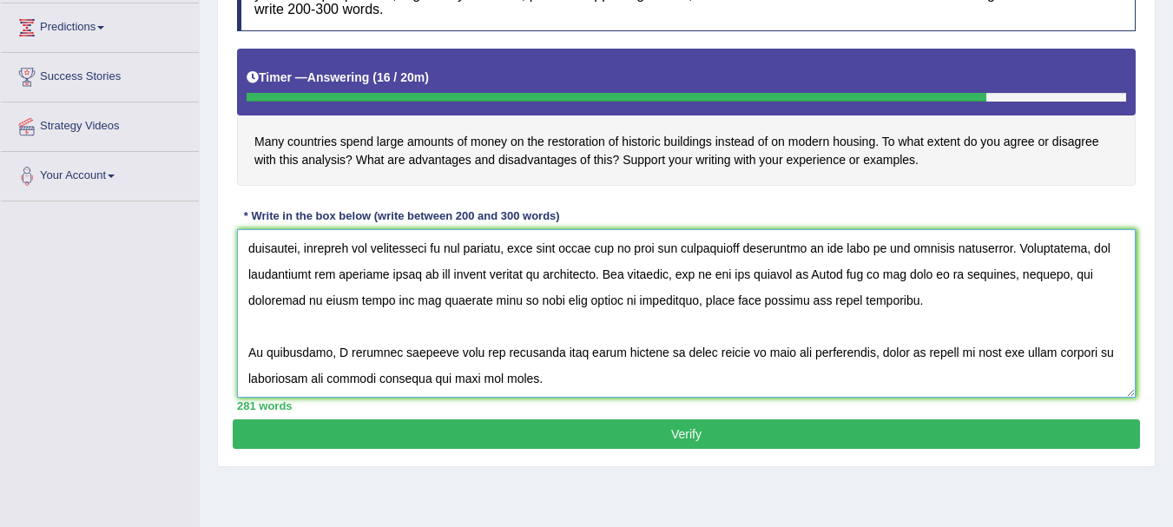
type textarea "In this growing century, large amounts of money are used by many countries to r…"
click at [642, 430] on button "Verify" at bounding box center [686, 434] width 907 height 30
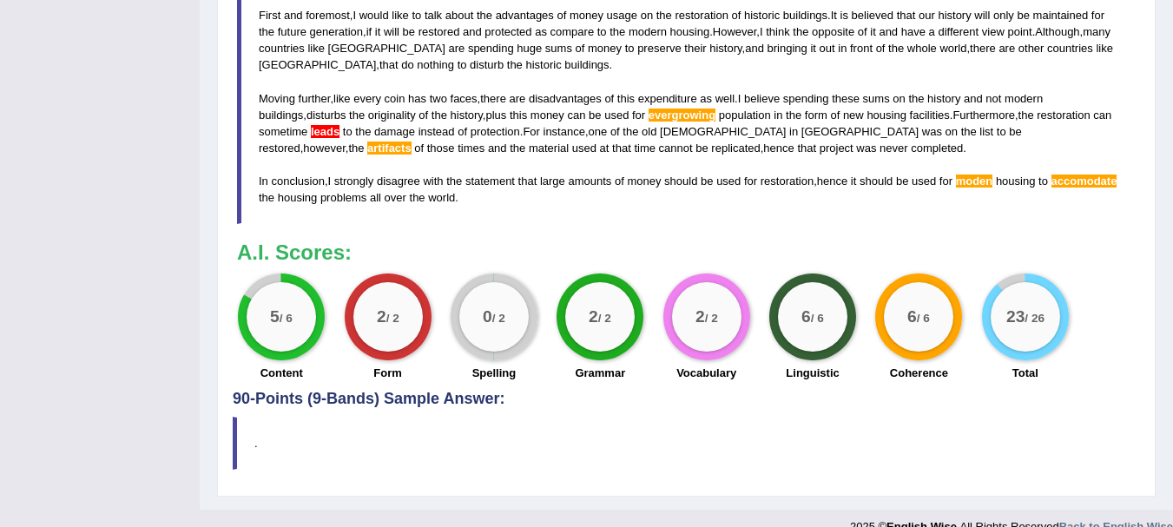
scroll to position [721, 0]
